Goal: Communication & Community: Share content

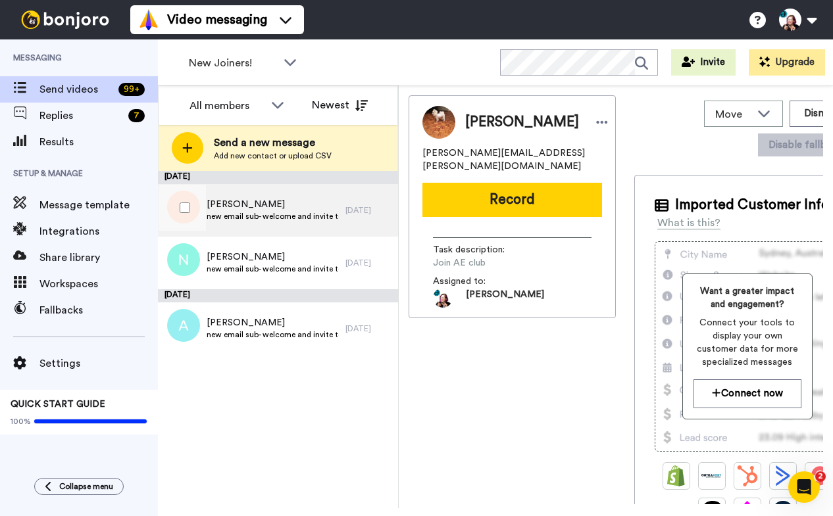
click at [241, 199] on span "[PERSON_NAME]" at bounding box center [273, 204] width 132 height 13
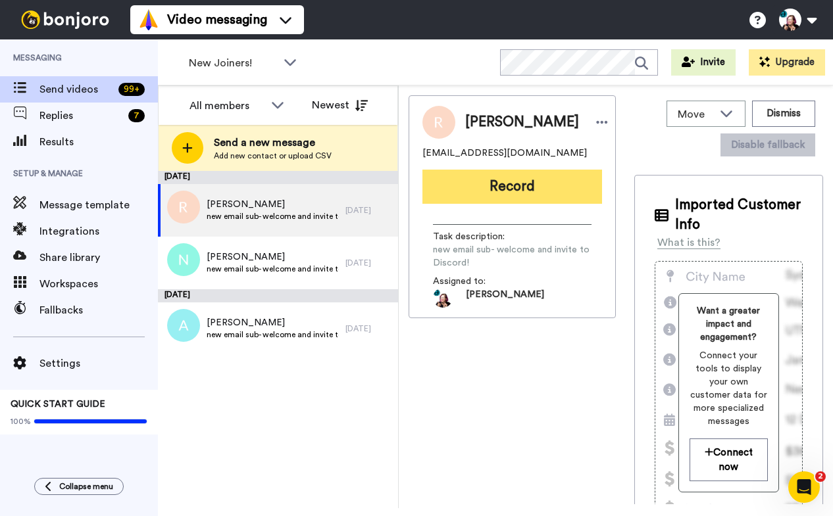
click at [480, 188] on button "Record" at bounding box center [512, 187] width 180 height 34
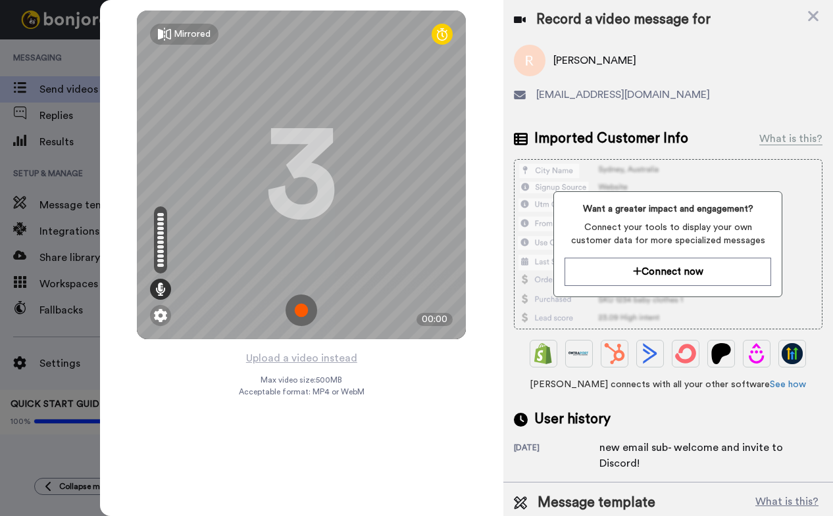
click at [309, 310] on img at bounding box center [302, 311] width 32 height 32
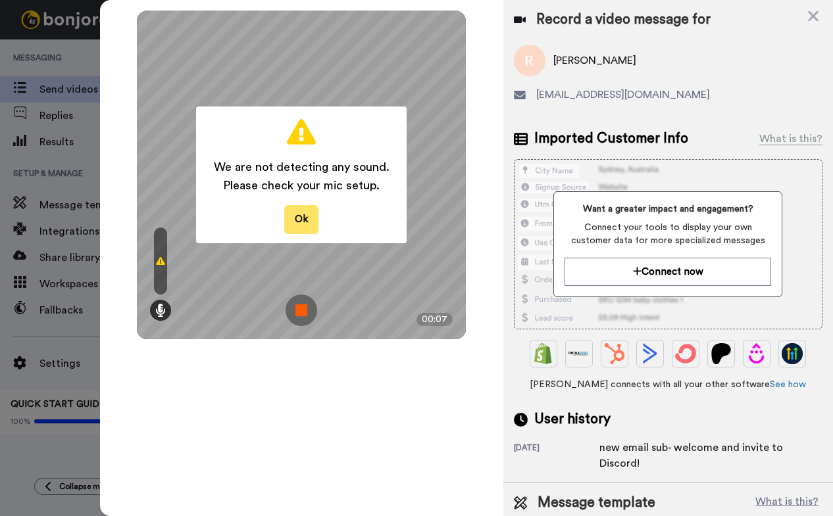
click at [308, 218] on button "Ok" at bounding box center [301, 219] width 34 height 28
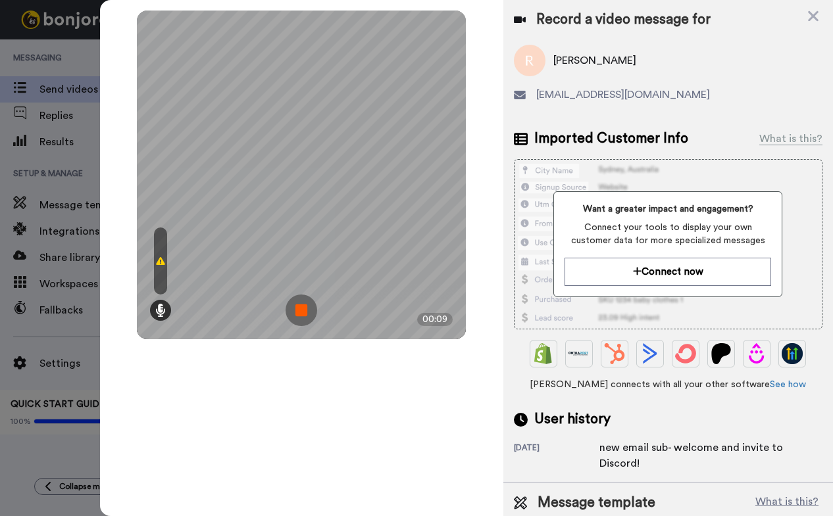
click at [305, 312] on img at bounding box center [302, 311] width 32 height 32
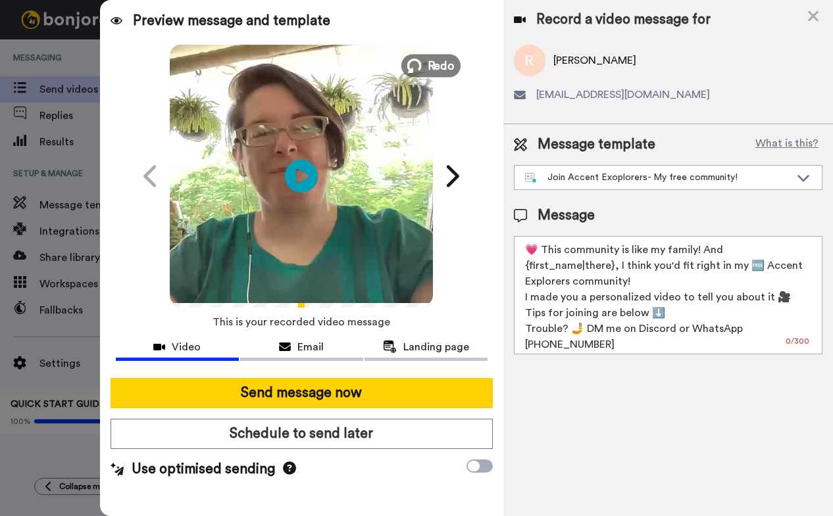
click at [432, 62] on span "Redo" at bounding box center [442, 65] width 28 height 17
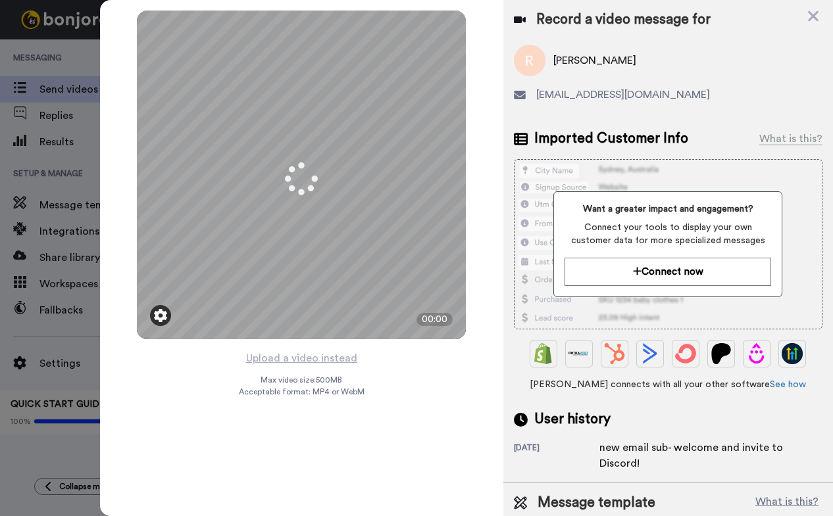
click at [158, 312] on img at bounding box center [160, 315] width 13 height 13
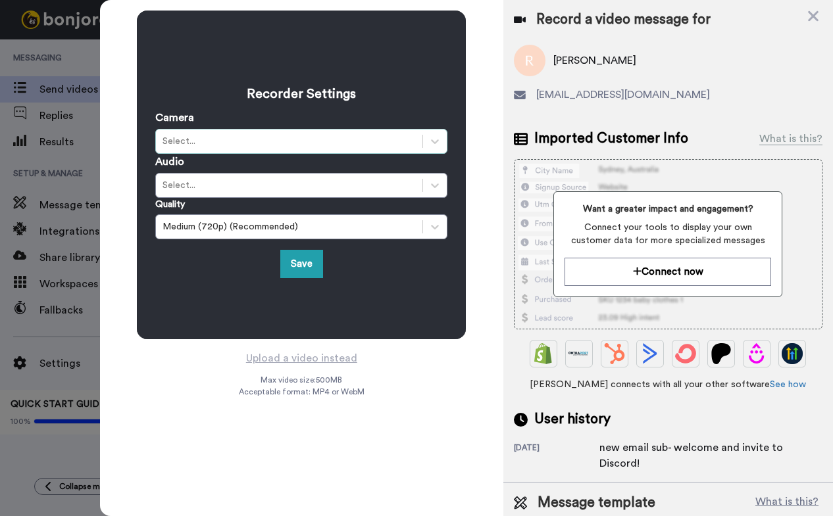
click at [221, 139] on div "Select..." at bounding box center [288, 141] width 253 height 13
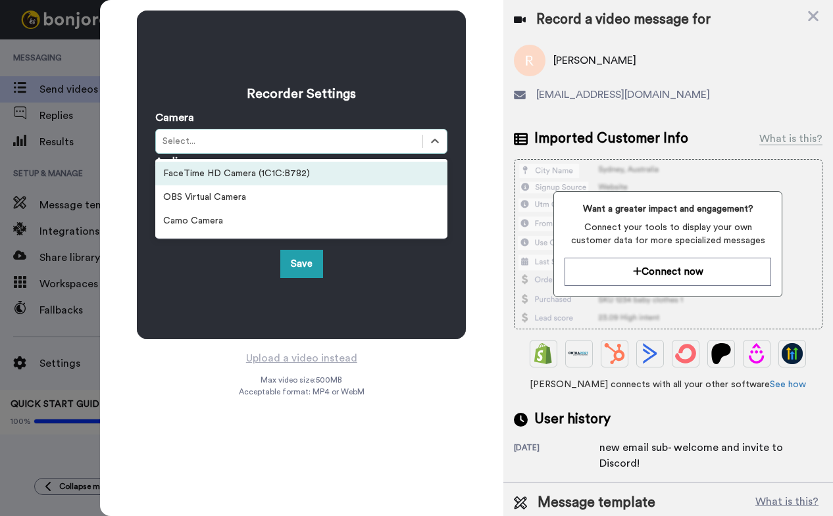
click at [224, 170] on div "FaceTime HD Camera (1C1C:B782)" at bounding box center [301, 174] width 292 height 24
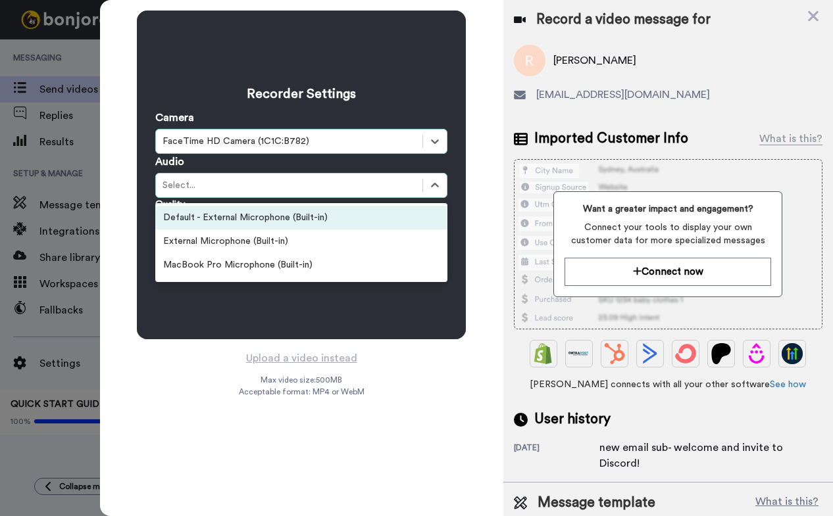
click at [244, 134] on div "FaceTime HD Camera (1C1C:B782)" at bounding box center [289, 142] width 266 height 16
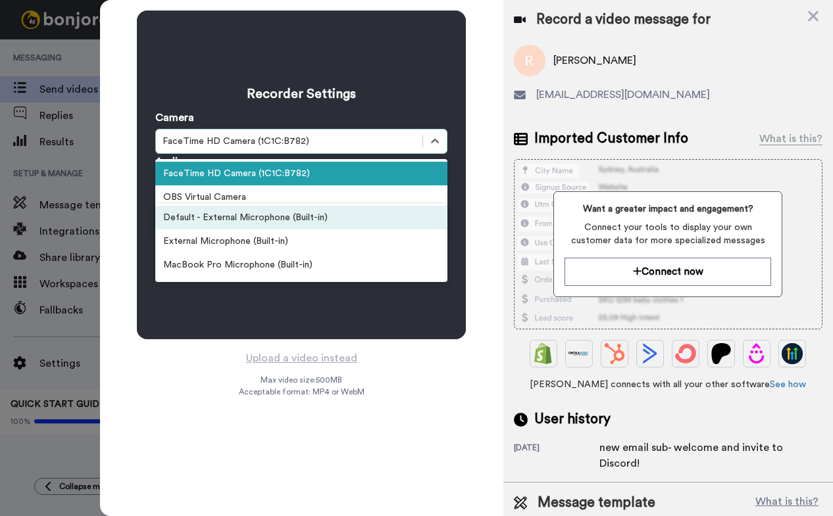
click at [355, 148] on div "FaceTime HD Camera (1C1C:B782)" at bounding box center [289, 142] width 266 height 16
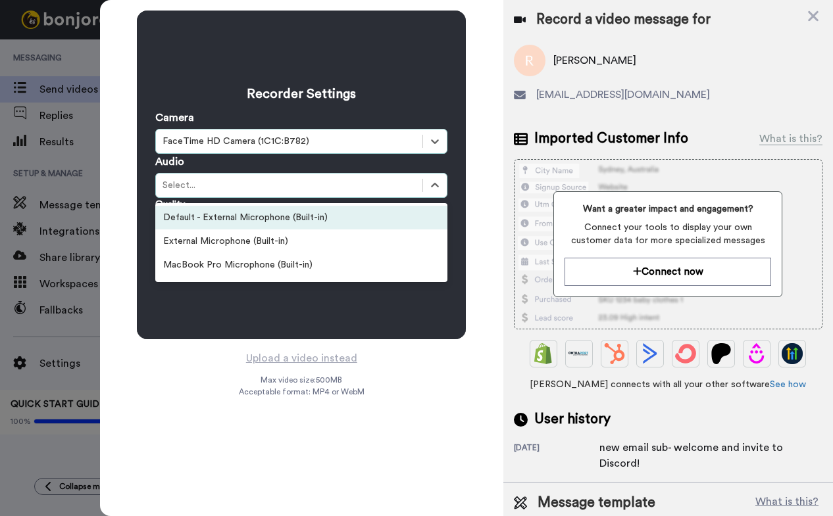
click at [355, 148] on div "FaceTime HD Camera (1C1C:B782)" at bounding box center [289, 142] width 266 height 16
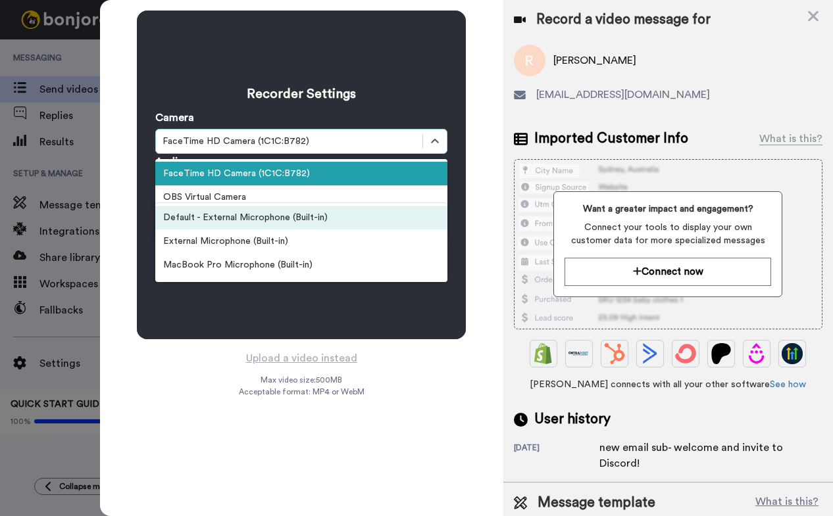
click at [329, 135] on div "FaceTime HD Camera (1C1C:B782)" at bounding box center [288, 141] width 253 height 13
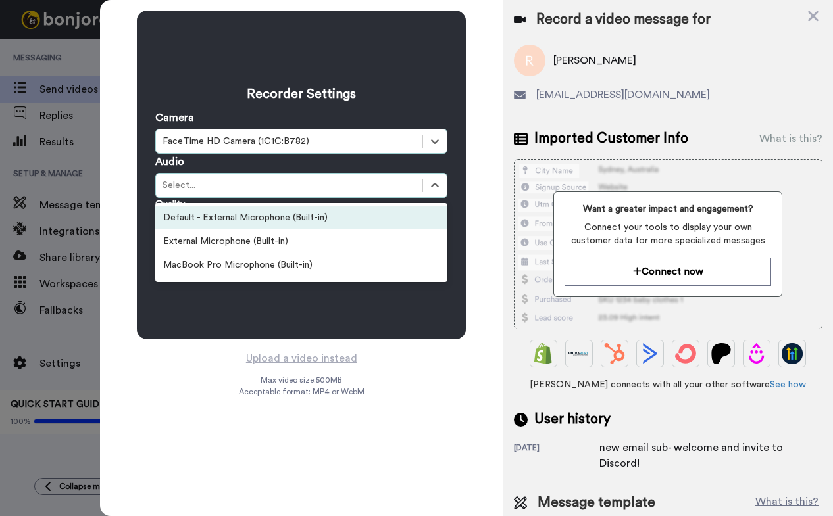
click at [300, 220] on div "Default - External Microphone (Built-in)" at bounding box center [301, 218] width 292 height 24
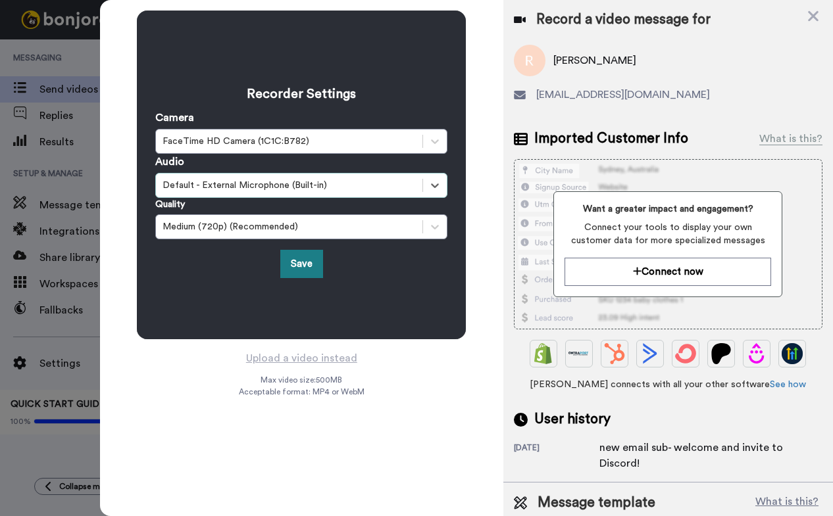
click at [303, 261] on button "Save" at bounding box center [301, 264] width 43 height 28
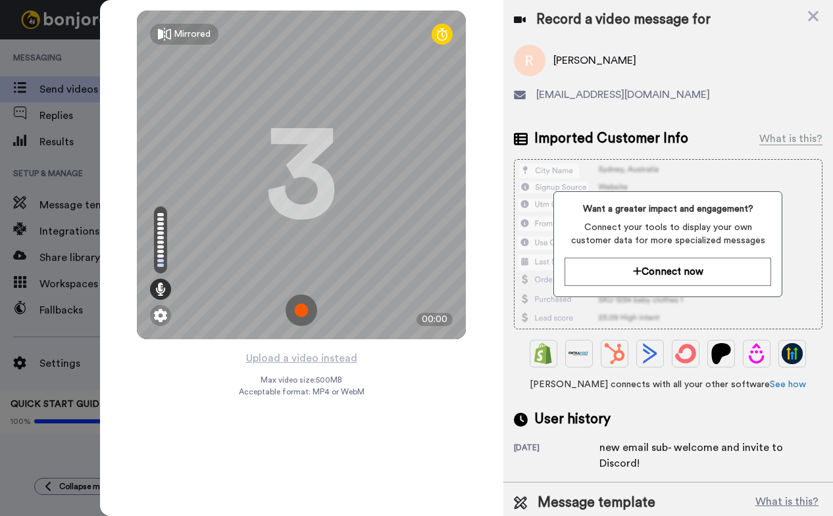
click at [300, 318] on img at bounding box center [302, 311] width 32 height 32
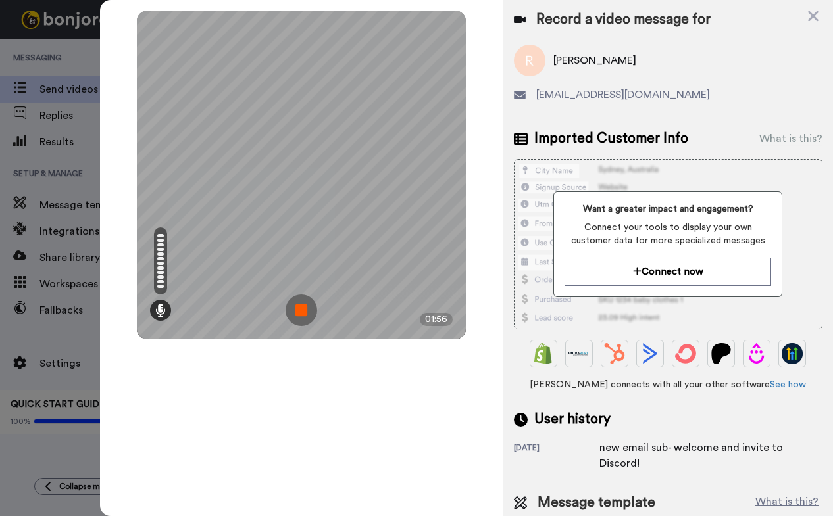
click at [298, 302] on img at bounding box center [302, 311] width 32 height 32
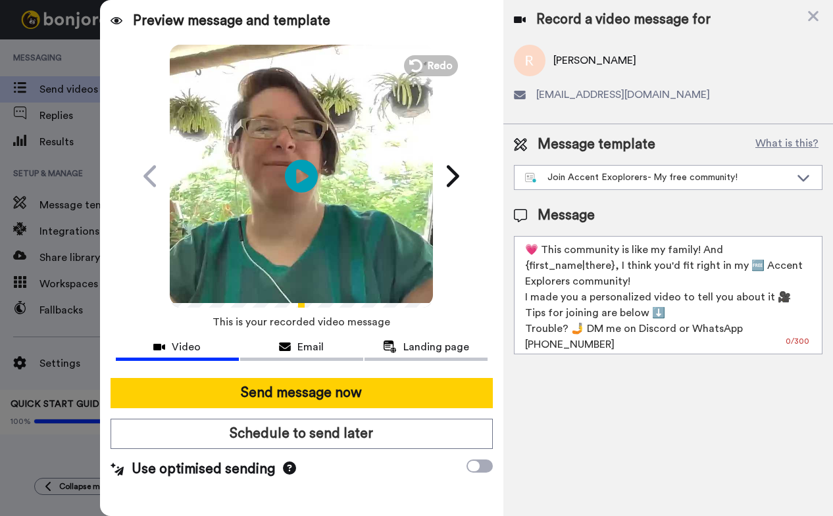
click at [557, 248] on textarea "💗 This community is like my family! And {first_name|there}, I think you'd fit r…" at bounding box center [668, 295] width 309 height 118
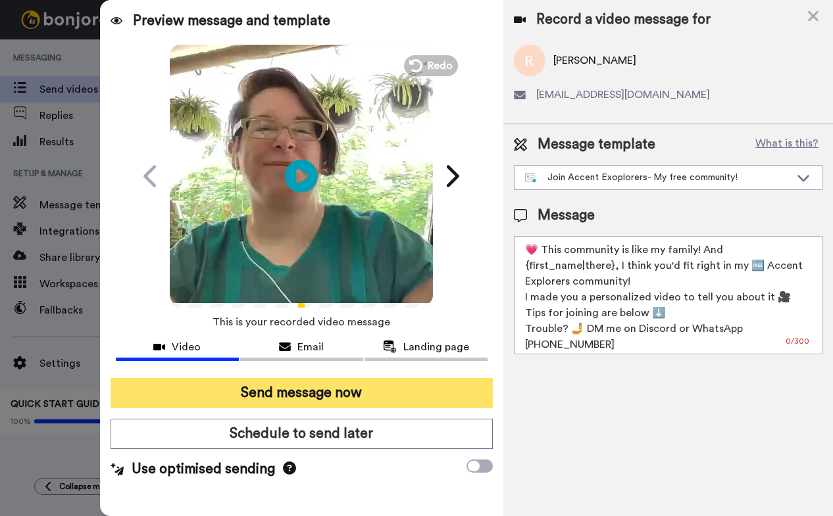
click at [372, 386] on button "Send message now" at bounding box center [302, 393] width 382 height 30
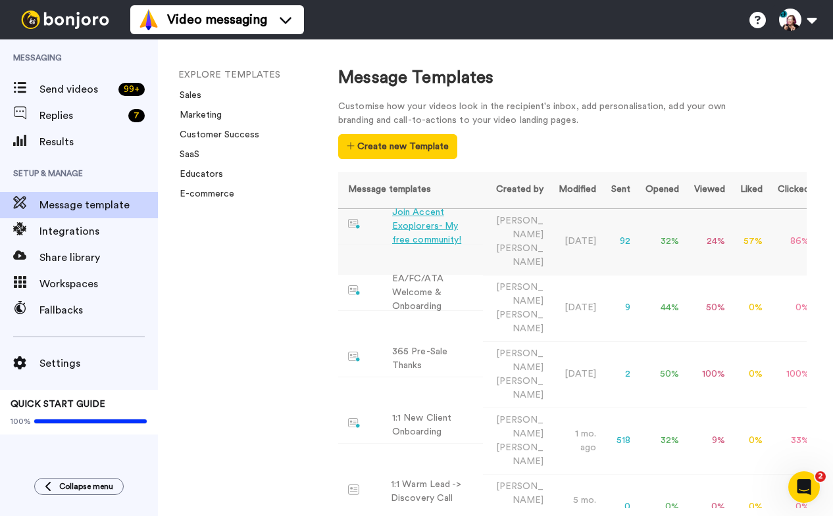
click at [451, 222] on div "Join Accent Exoplorers- My free community!" at bounding box center [435, 226] width 86 height 41
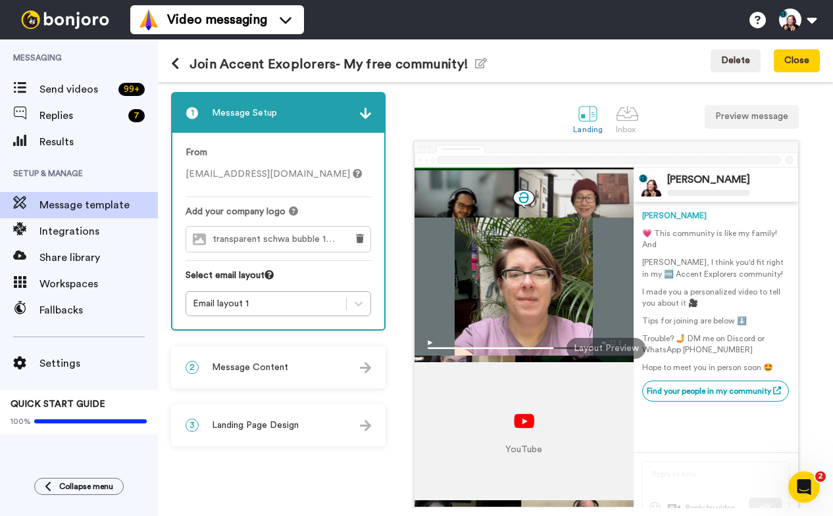
click at [265, 372] on span "Message Content" at bounding box center [250, 367] width 76 height 13
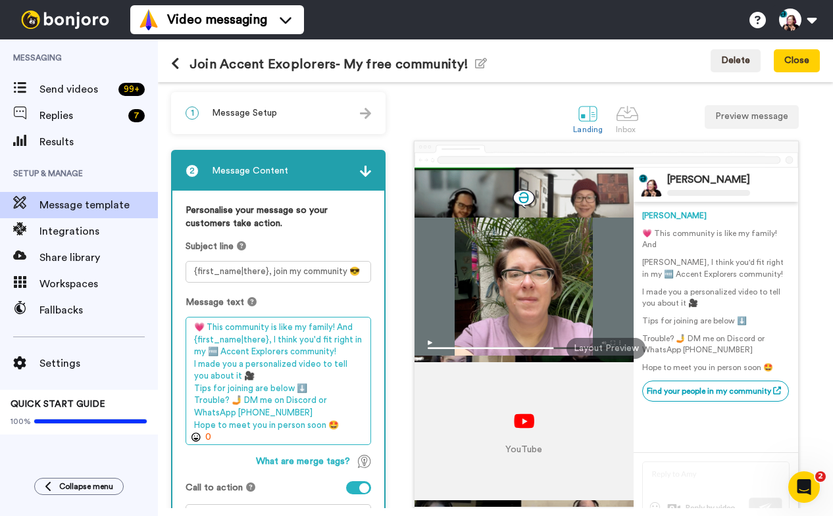
click at [212, 326] on textarea "💗 This community is like my family! And {first_name|there}, I think you'd fit r…" at bounding box center [279, 381] width 186 height 128
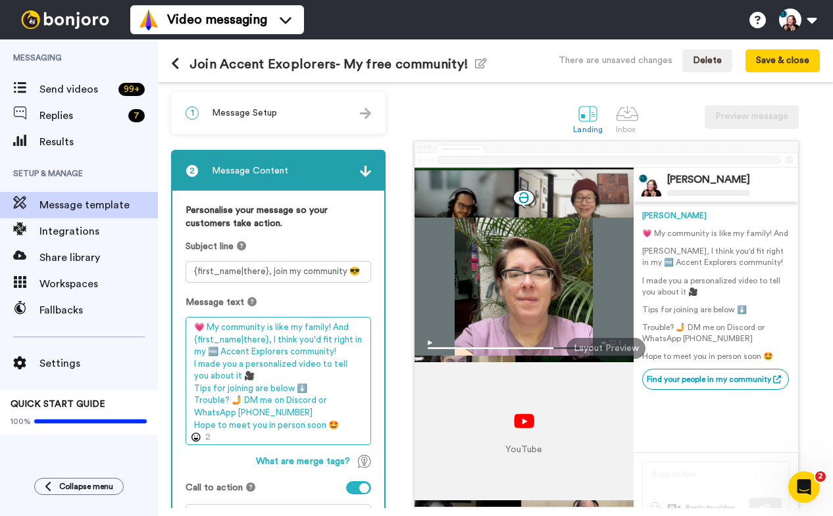
drag, startPoint x: 194, startPoint y: 351, endPoint x: 330, endPoint y: 356, distance: 135.6
click at [330, 356] on textarea "💗 My community is like my family! And {first_name|there}, I think you'd fit rig…" at bounding box center [279, 381] width 186 height 128
click at [279, 349] on textarea "💗 My community is like my family! And {first_name|there}, I think you'd fit rig…" at bounding box center [279, 381] width 186 height 128
drag, startPoint x: 283, startPoint y: 353, endPoint x: 211, endPoint y: 354, distance: 72.4
click at [211, 354] on textarea "💗 My community is like my family! And {first_name|there}, I think you'd fit rig…" at bounding box center [279, 381] width 186 height 128
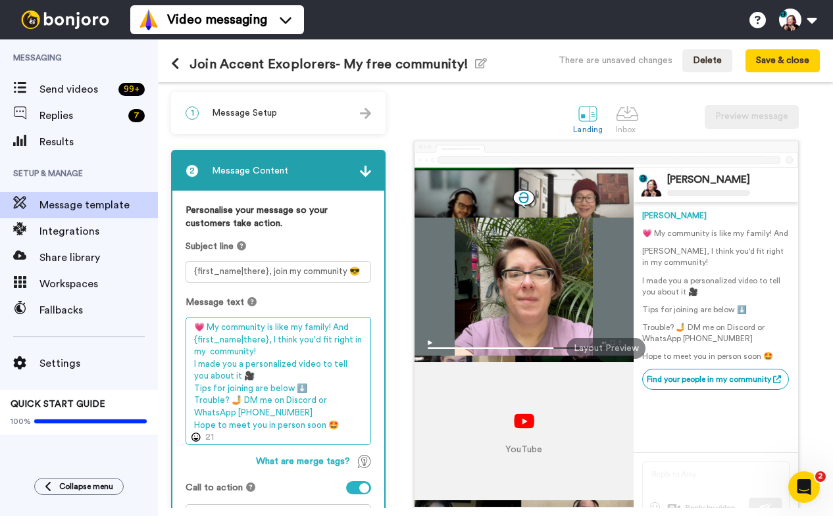
click at [219, 326] on textarea "💗 My community is like my family! And {first_name|there}, I think you'd fit rig…" at bounding box center [279, 381] width 186 height 128
paste textarea "🆓 Accent Explorers"
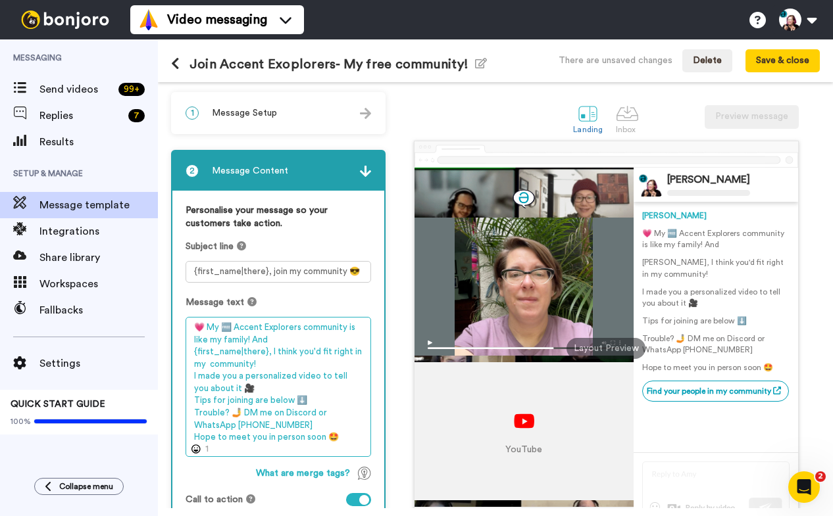
drag, startPoint x: 252, startPoint y: 365, endPoint x: 187, endPoint y: 364, distance: 64.5
click at [187, 364] on textarea "💗 My 🆓 Accent Explorers community is like my family! And {first_name|there}, I …" at bounding box center [279, 387] width 186 height 140
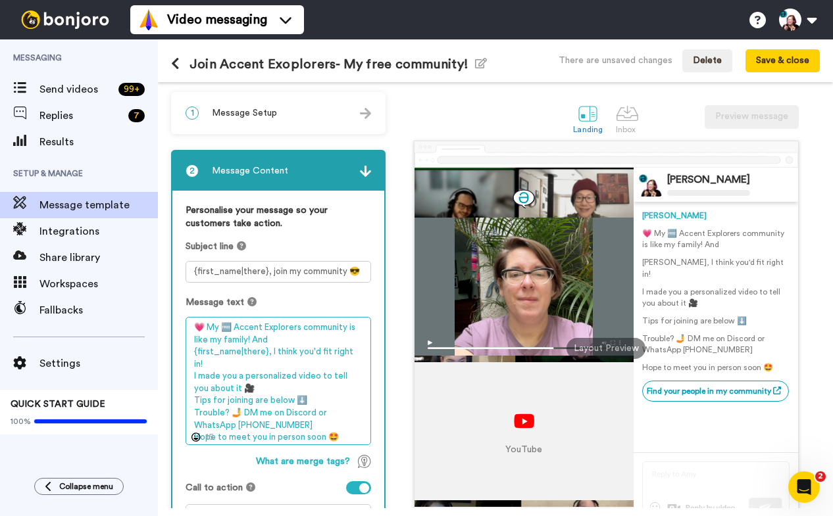
click at [195, 364] on textarea "💗 My 🆓 Accent Explorers community is like my family! And {first_name|there}, I …" at bounding box center [279, 381] width 186 height 128
click at [315, 363] on textarea "💗 My 🆓 Accent Explorers community is like my family! And {first_name|there}, I …" at bounding box center [279, 381] width 186 height 128
type textarea "💗 My 🆓 Accent Explorers community is like my family! And {first_name|there}, I …"
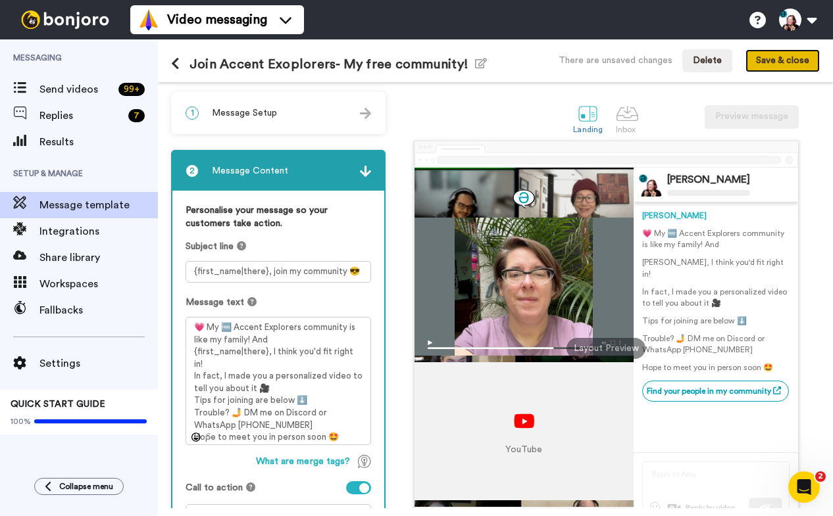
click at [768, 64] on button "Save & close" at bounding box center [782, 61] width 74 height 24
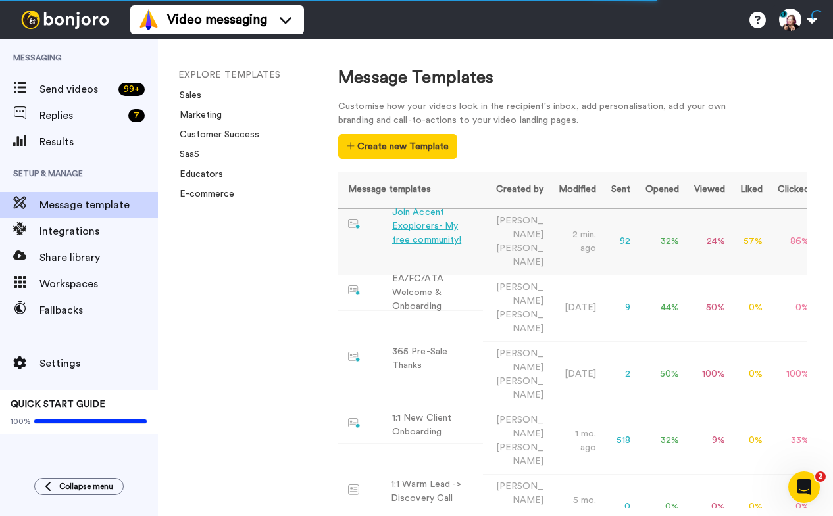
click at [399, 229] on div "Join Accent Exoplorers- My free community!" at bounding box center [435, 226] width 86 height 41
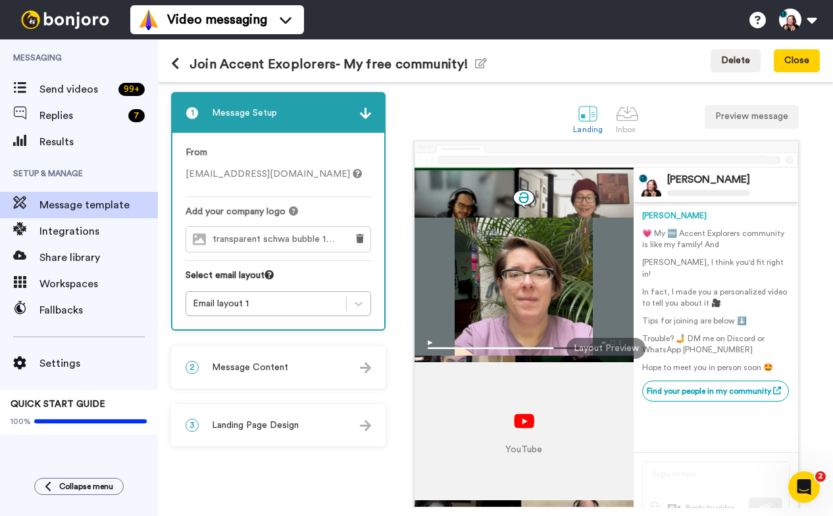
click at [257, 369] on span "Message Content" at bounding box center [250, 367] width 76 height 13
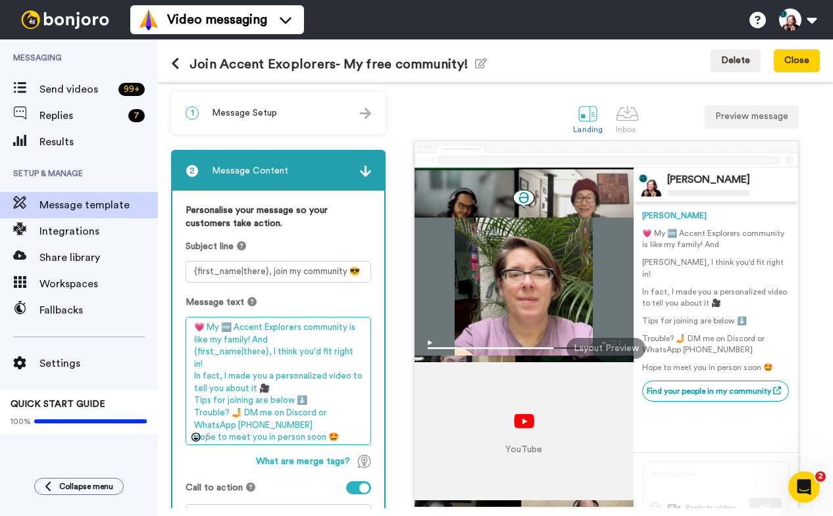
drag, startPoint x: 213, startPoint y: 389, endPoint x: 251, endPoint y: 389, distance: 38.2
click at [251, 389] on textarea "💗 My 🆓 Accent Explorers community is like my family! And {first_name|there}, I …" at bounding box center [279, 381] width 186 height 128
drag, startPoint x: 258, startPoint y: 389, endPoint x: 299, endPoint y: 389, distance: 41.5
click at [299, 389] on textarea "💗 My 🆓 Accent Explorers community is like my family! And {first_name|there}, I …" at bounding box center [279, 381] width 186 height 128
click at [228, 390] on textarea "💗 My 🆓 Accent Explorers community is like my family! And {first_name|there}, I …" at bounding box center [279, 381] width 186 height 128
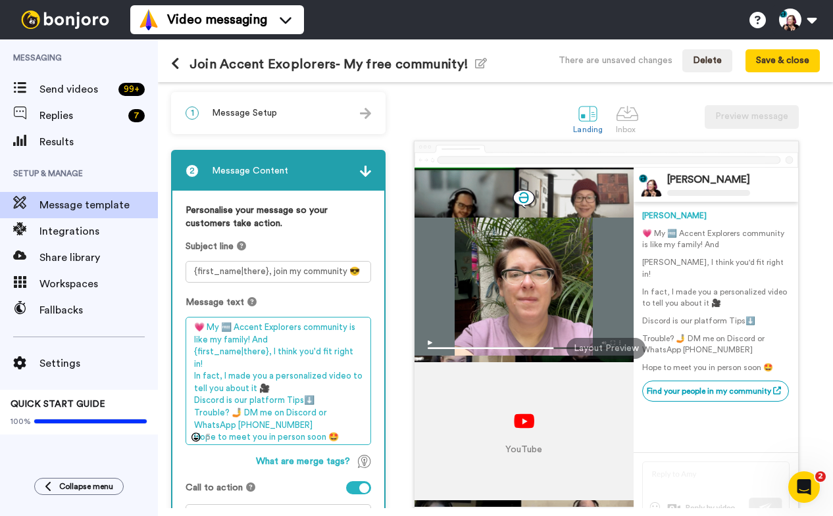
click at [280, 389] on textarea "💗 My 🆓 Accent Explorers community is like my family! And {first_name|there}, I …" at bounding box center [279, 381] width 186 height 128
click at [301, 389] on textarea "💗 My 🆓 Accent Explorers community is like my family! And {first_name|there}, I …" at bounding box center [279, 381] width 186 height 128
click at [236, 383] on textarea "💗 My 🆓 Accent Explorers community is like my family! And {first_name|there}, I …" at bounding box center [279, 381] width 186 height 128
click at [236, 426] on textarea "💗 My 🆓 Accent Explorers community is like my family! And {first_name|there}, I …" at bounding box center [279, 381] width 186 height 128
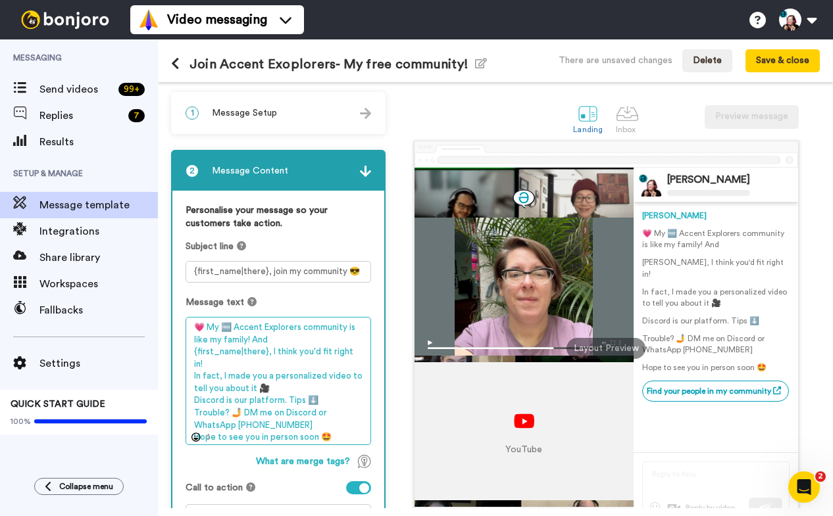
drag, startPoint x: 255, startPoint y: 424, endPoint x: 300, endPoint y: 425, distance: 44.7
click at [300, 425] on textarea "💗 My 🆓 Accent Explorers community is like my family! And {first_name|there}, I …" at bounding box center [279, 381] width 186 height 128
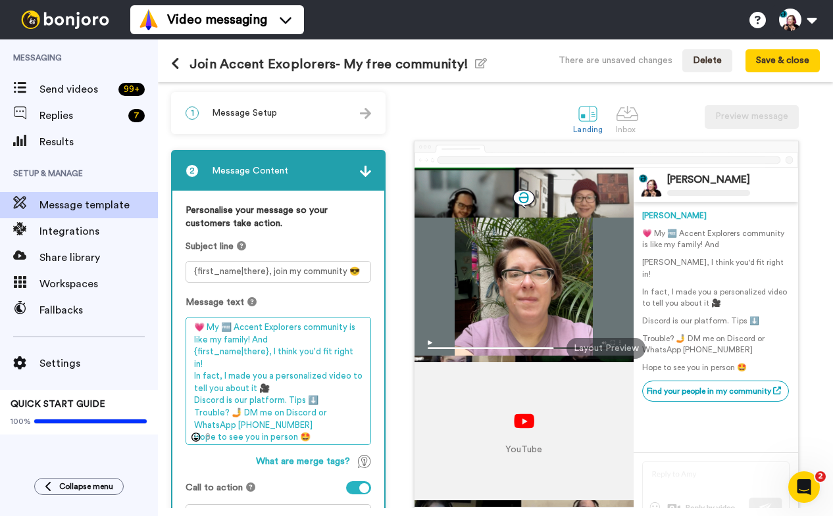
click at [223, 374] on textarea "💗 My 🆓 Accent Explorers community is like my family! And {first_name|there}, I …" at bounding box center [279, 381] width 186 height 128
type textarea "💗 My 🆓 Accent Explorers community is like my family! And {first_name|there}, I …"
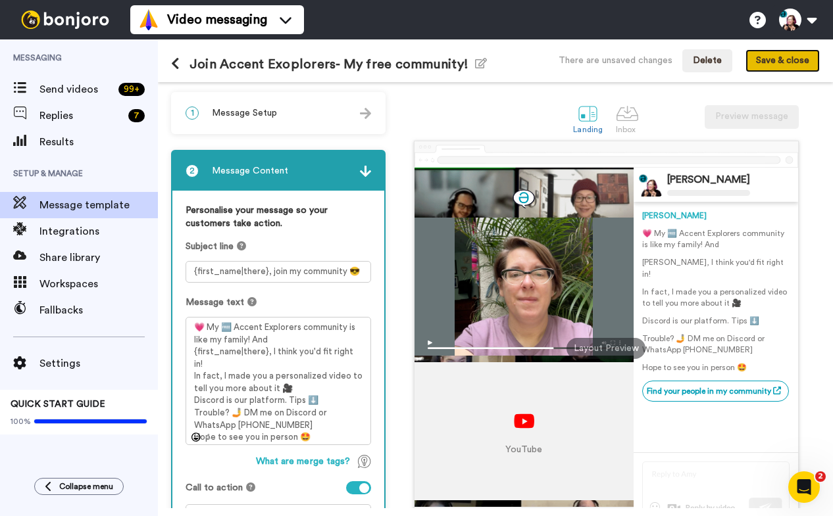
click at [757, 66] on button "Save & close" at bounding box center [782, 61] width 74 height 24
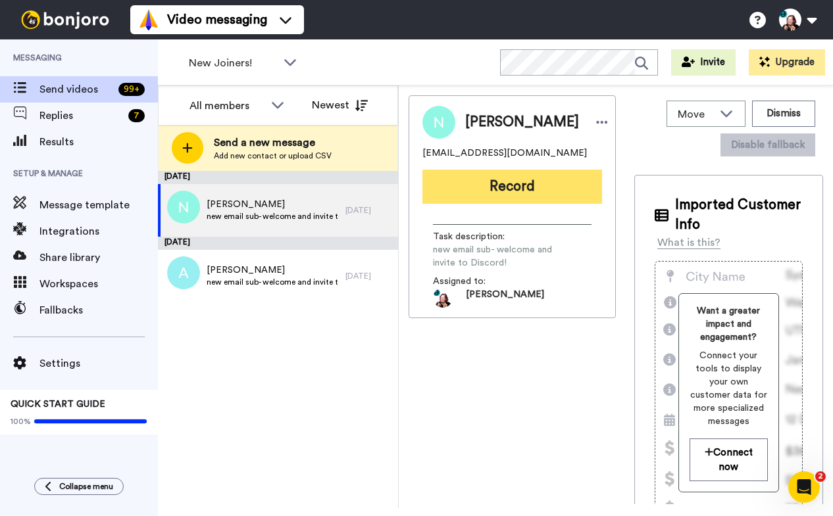
click at [485, 197] on button "Record" at bounding box center [512, 187] width 180 height 34
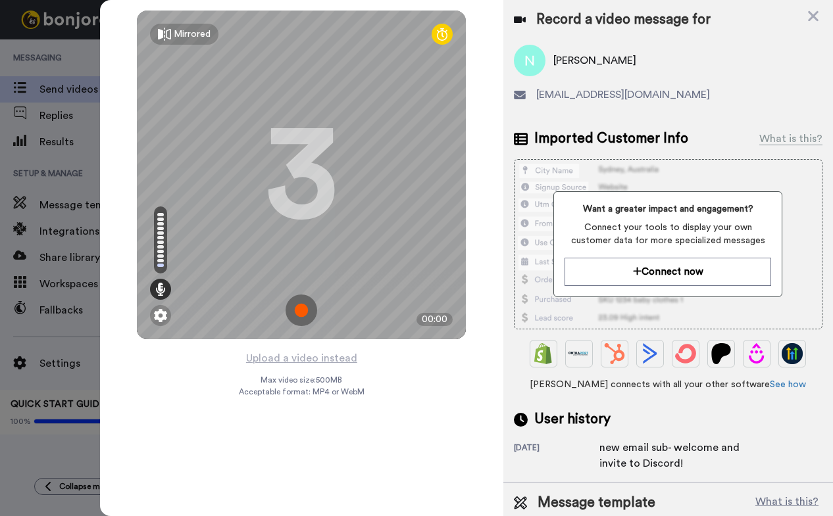
click at [303, 312] on img at bounding box center [302, 311] width 32 height 32
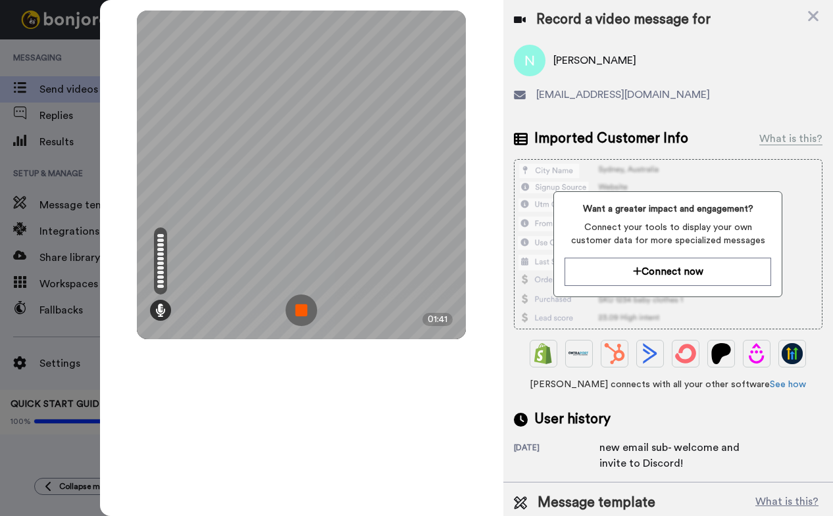
click at [312, 305] on img at bounding box center [302, 311] width 32 height 32
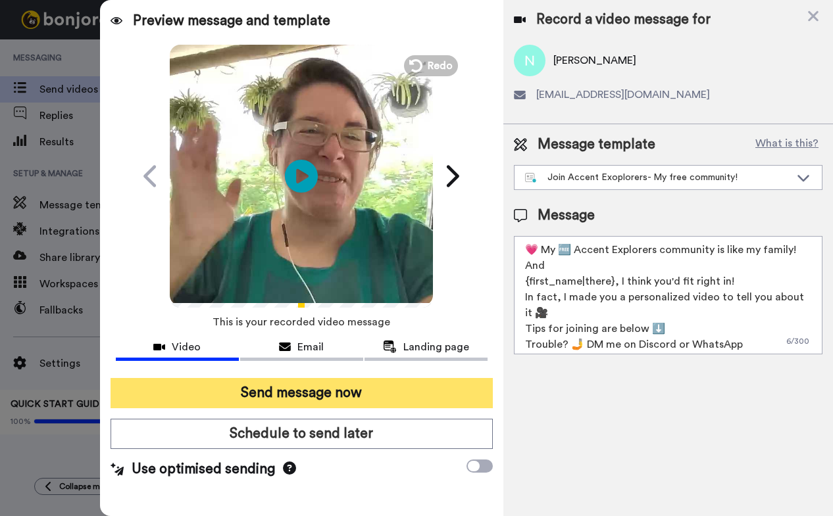
click at [389, 387] on button "Send message now" at bounding box center [302, 393] width 382 height 30
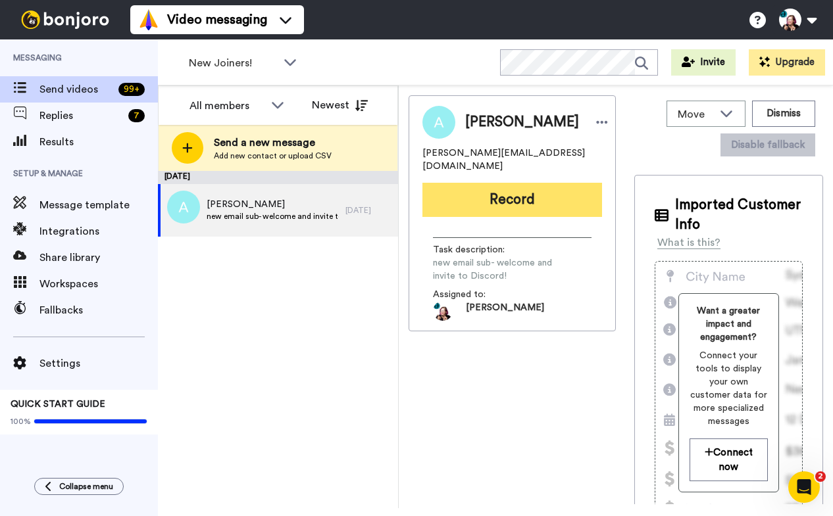
click at [495, 189] on button "Record" at bounding box center [512, 200] width 180 height 34
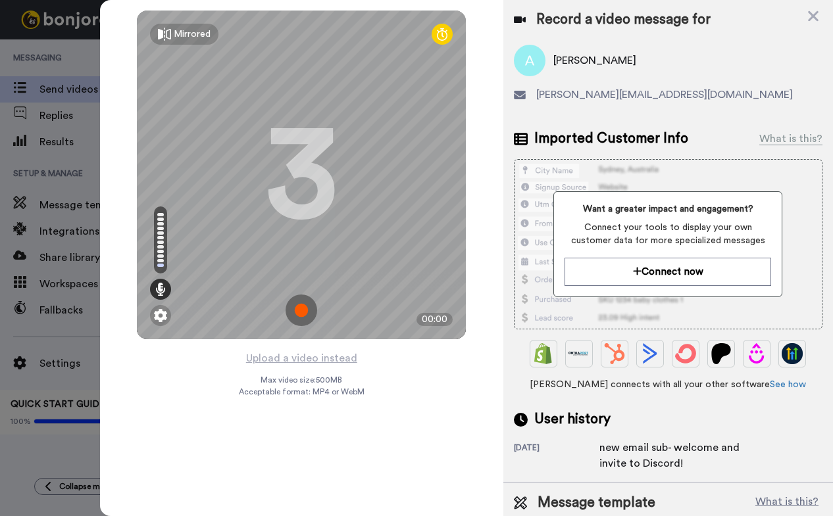
click at [295, 323] on img at bounding box center [302, 311] width 32 height 32
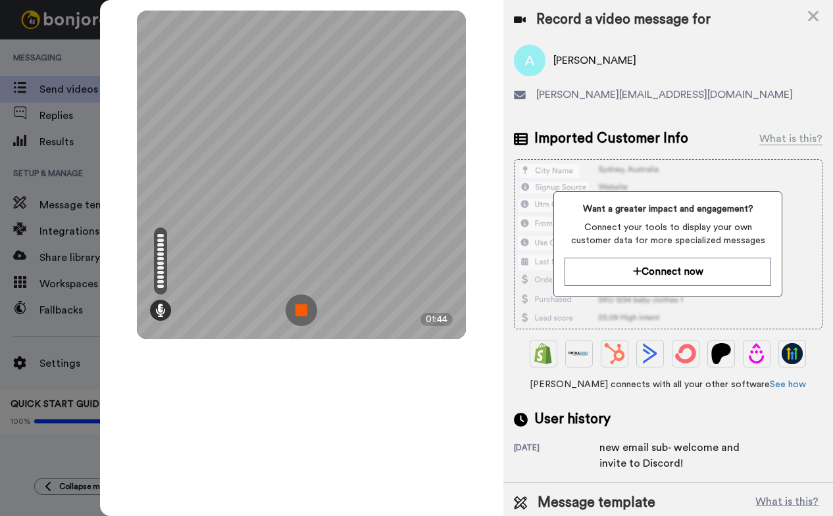
click at [302, 314] on img at bounding box center [302, 311] width 32 height 32
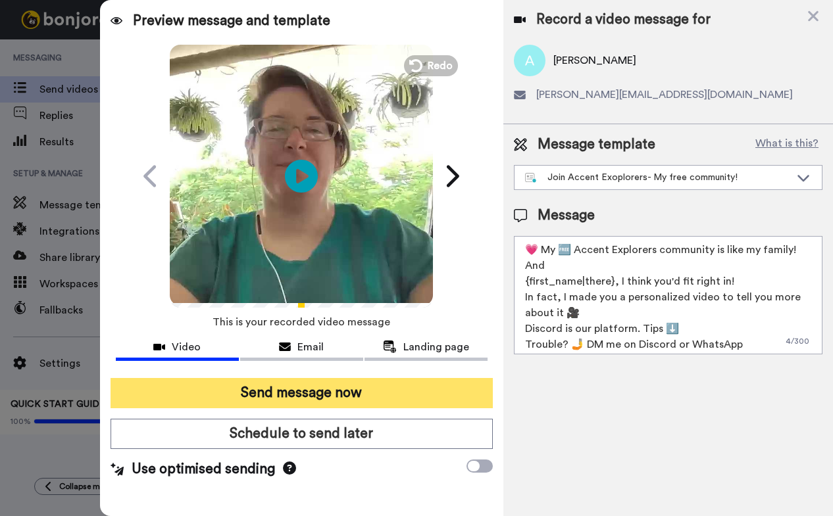
click at [245, 386] on button "Send message now" at bounding box center [302, 393] width 382 height 30
